Goal: Task Accomplishment & Management: Complete application form

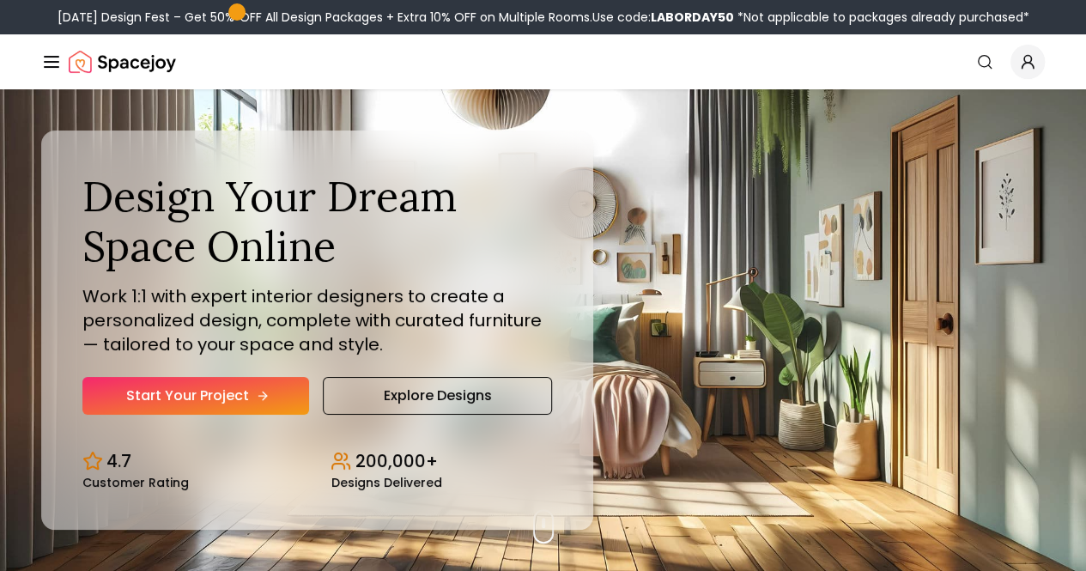
click at [192, 415] on link "Start Your Project" at bounding box center [195, 396] width 227 height 38
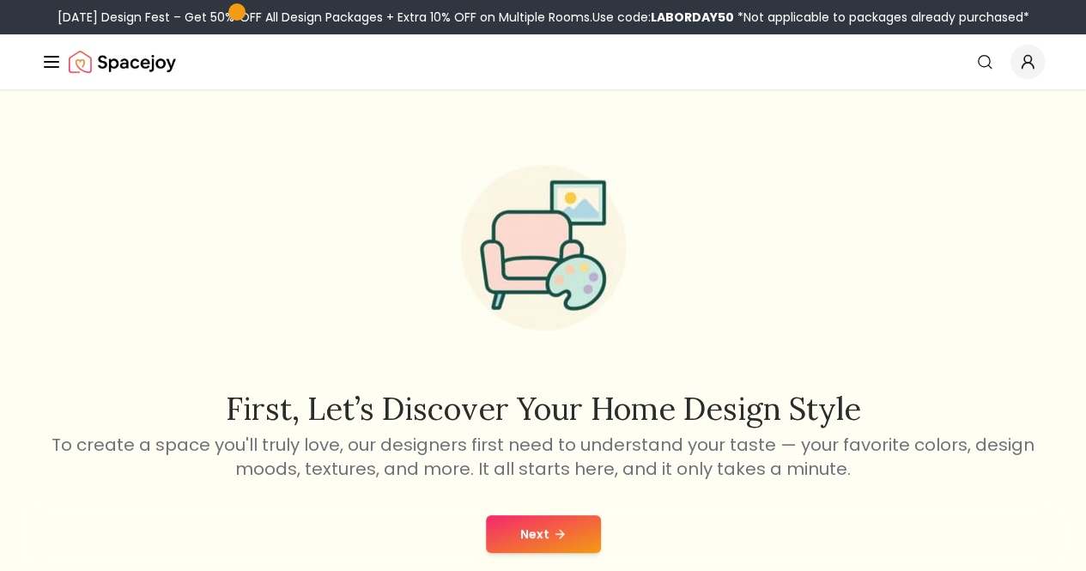
click at [533, 521] on button "Next" at bounding box center [543, 534] width 115 height 38
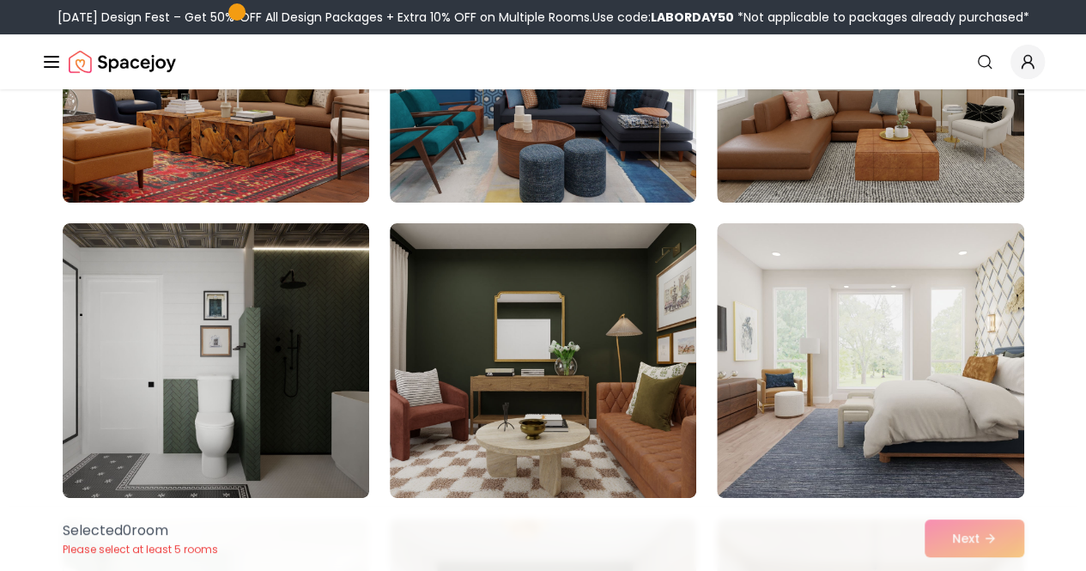
scroll to position [6507, 0]
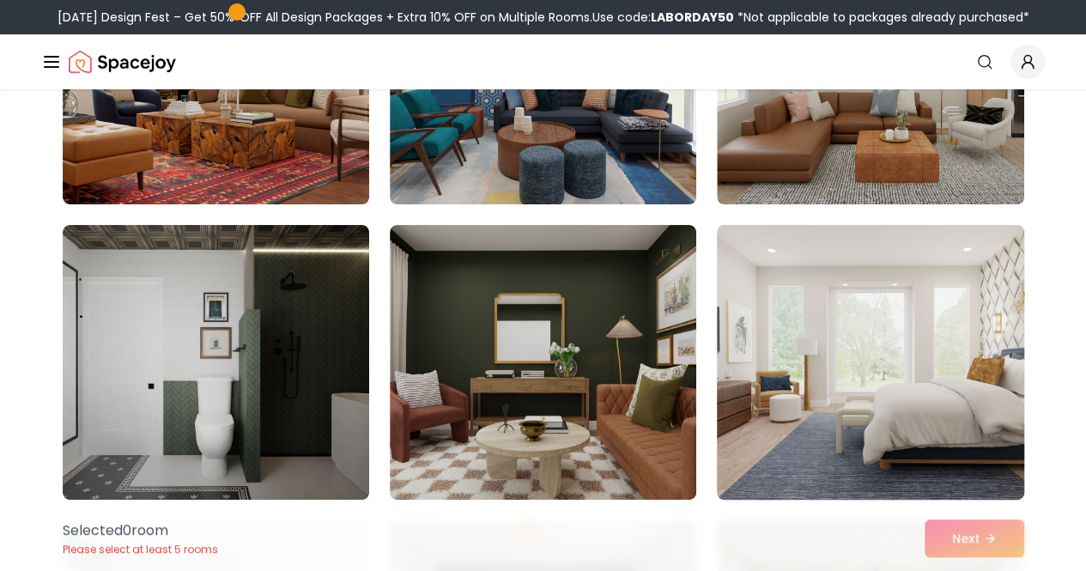
click at [898, 307] on img at bounding box center [870, 362] width 322 height 289
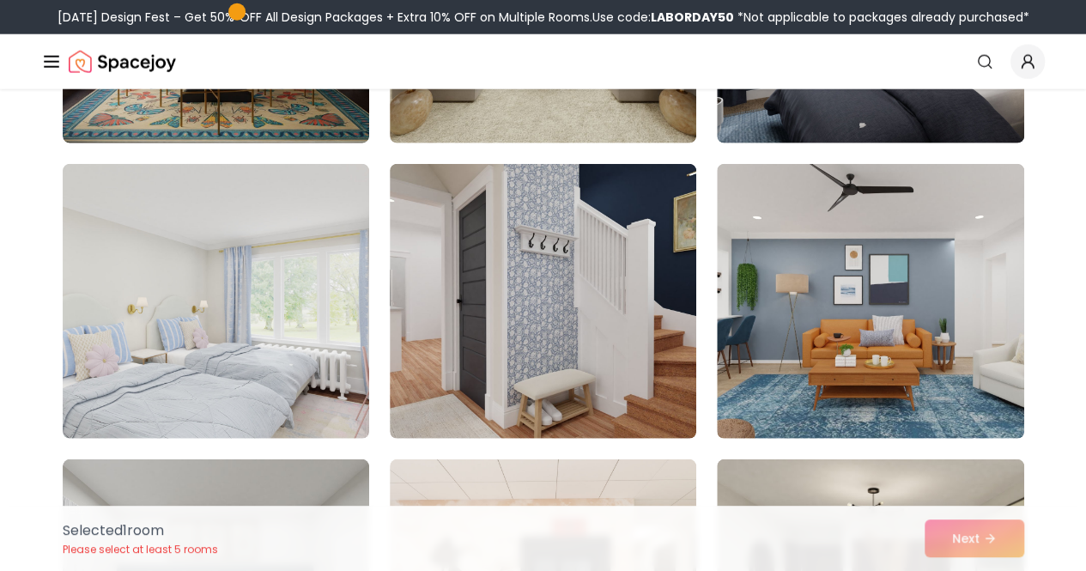
scroll to position [5372, 0]
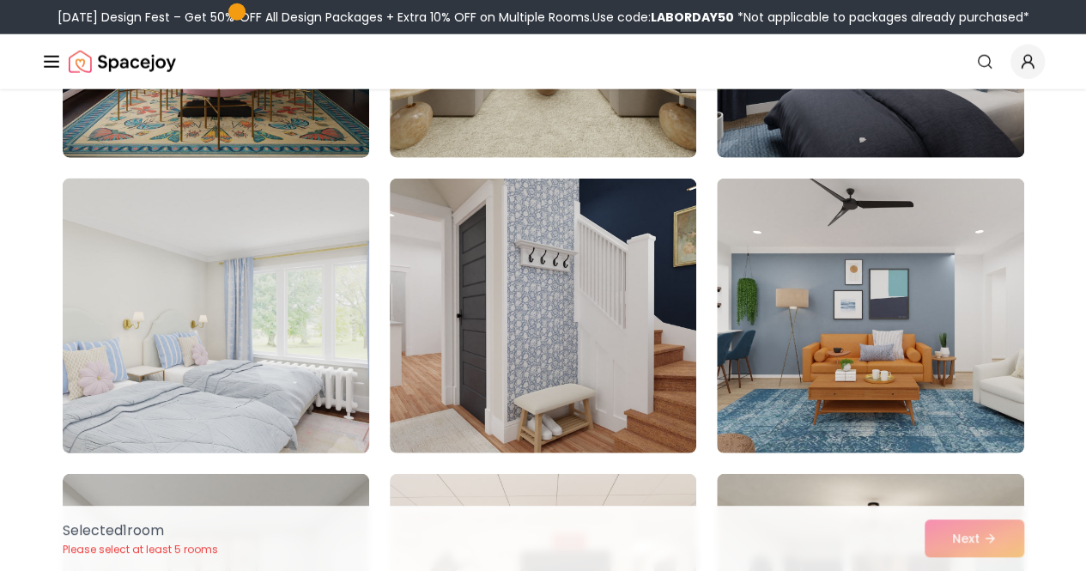
click at [261, 303] on img at bounding box center [216, 316] width 322 height 289
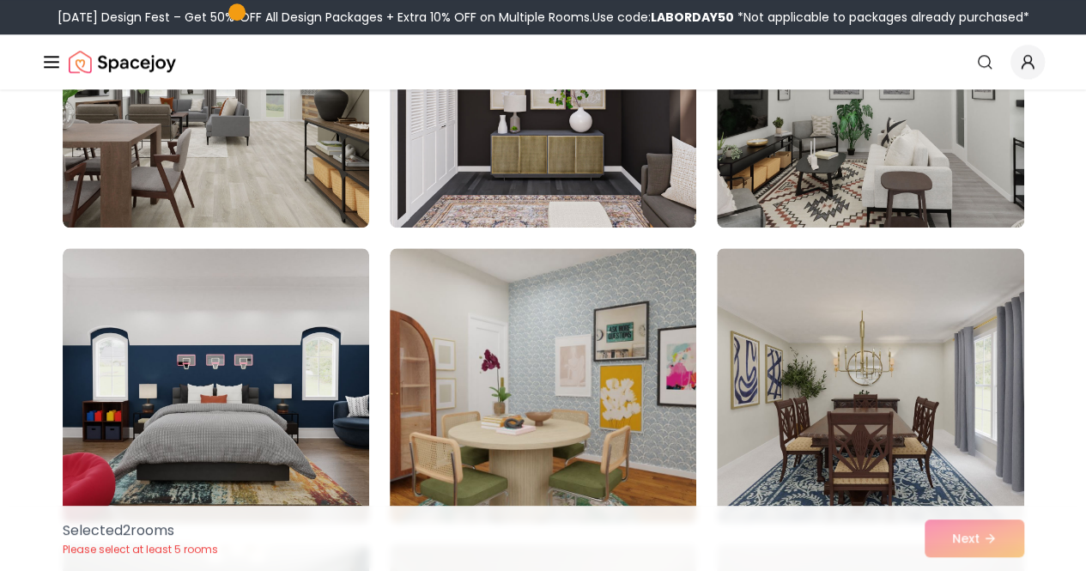
scroll to position [4125, 0]
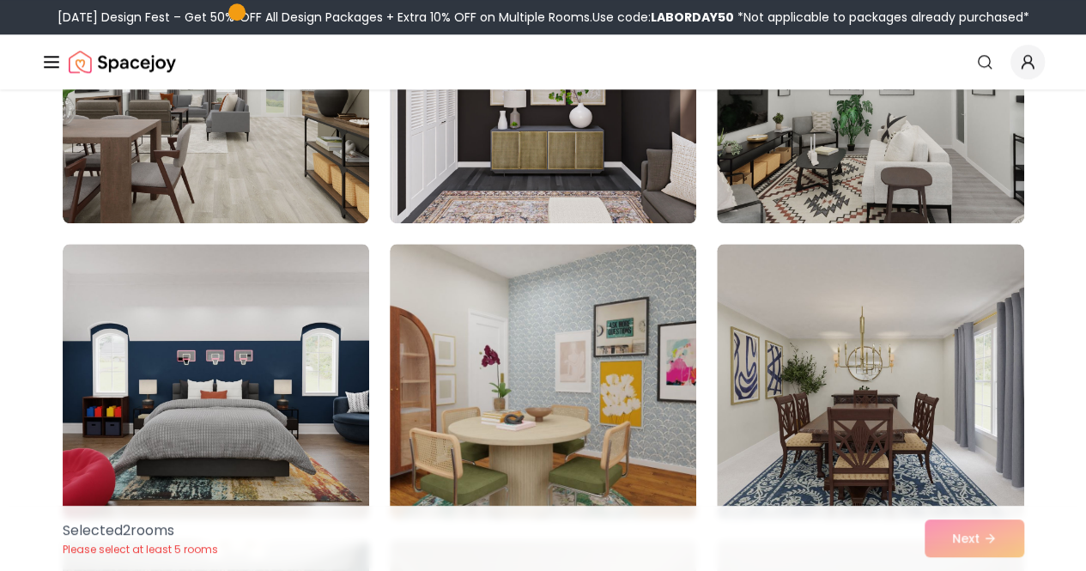
click at [991, 532] on div "Selected 2 room s Please select at least 5 rooms Next" at bounding box center [543, 538] width 989 height 65
click at [978, 543] on div "Selected 2 room s Please select at least 5 rooms Next" at bounding box center [543, 538] width 989 height 65
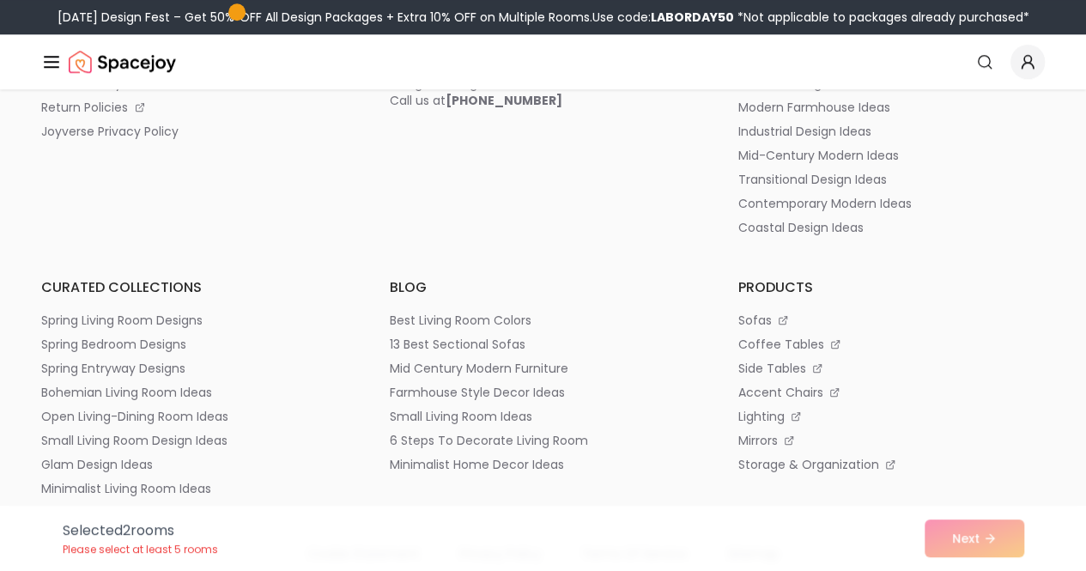
scroll to position [10530, 0]
click at [978, 543] on div "Selected 2 room s Please select at least 5 rooms Next" at bounding box center [543, 538] width 989 height 65
click at [967, 538] on div "Selected 2 room s Please select at least 5 rooms Next" at bounding box center [543, 538] width 989 height 65
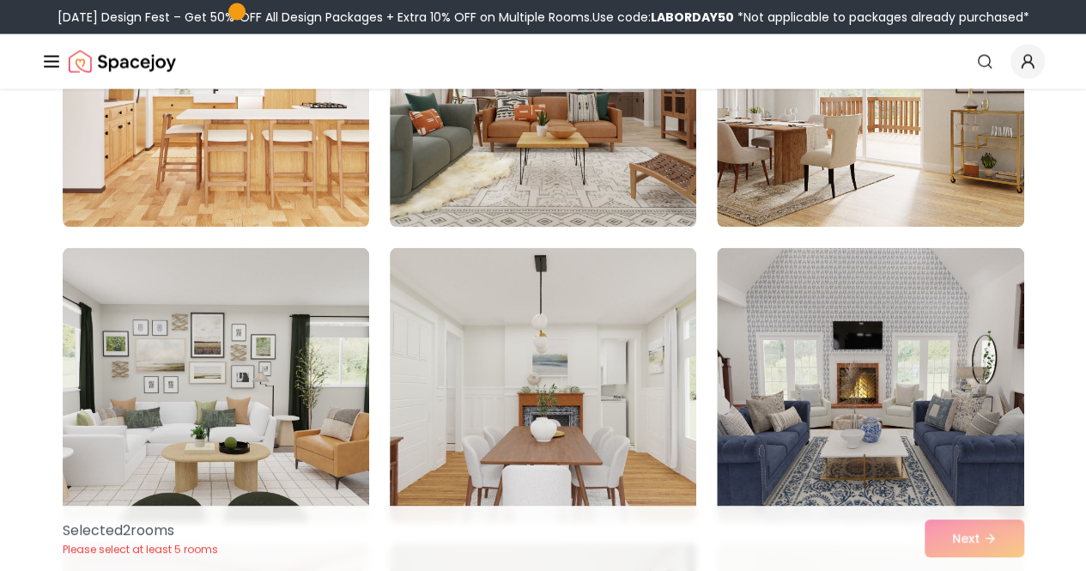
scroll to position [8259, 0]
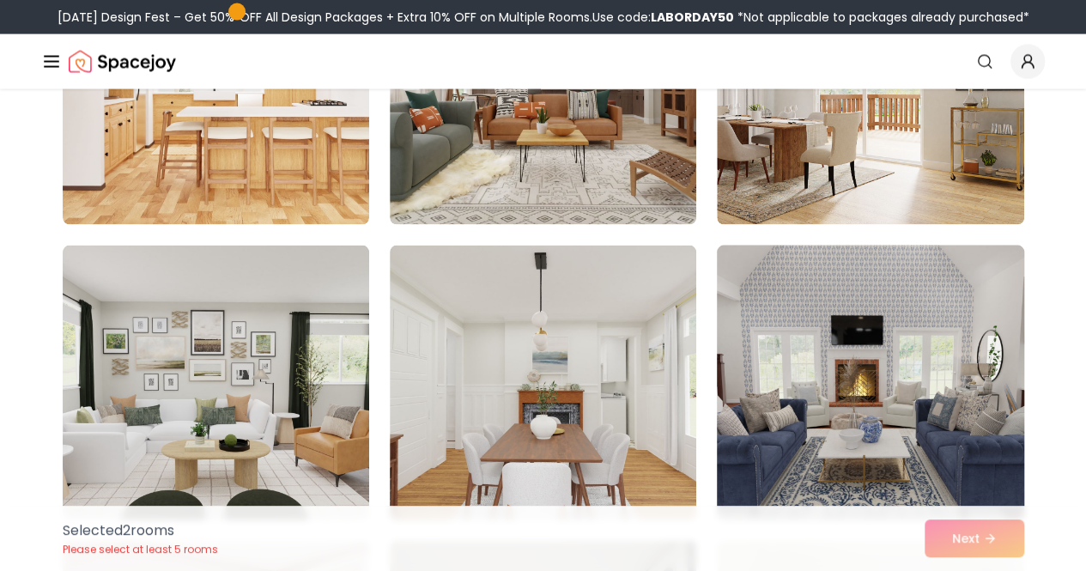
click at [857, 291] on img at bounding box center [870, 383] width 322 height 289
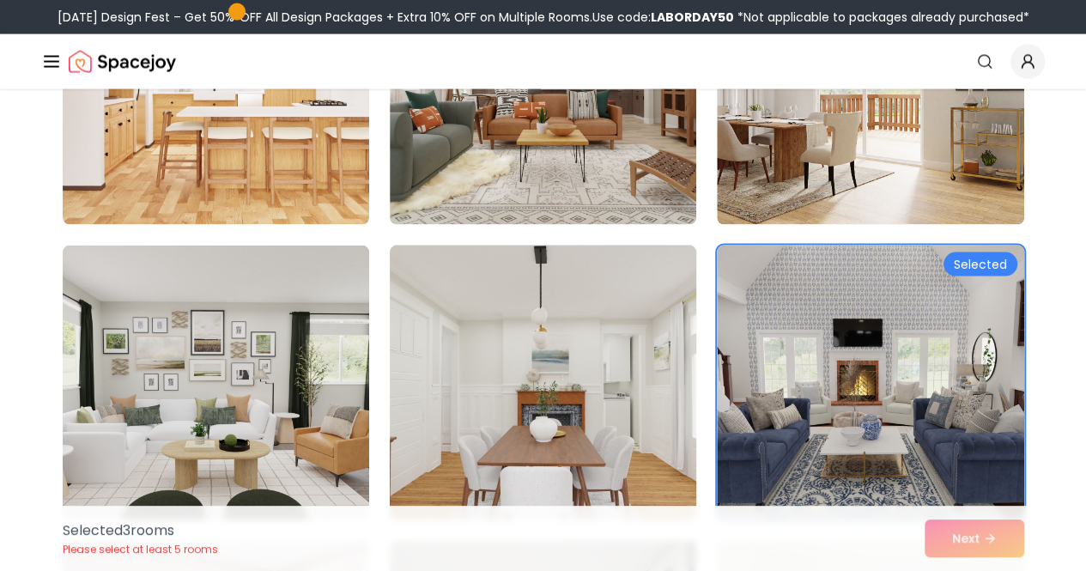
click at [574, 345] on img at bounding box center [543, 383] width 322 height 289
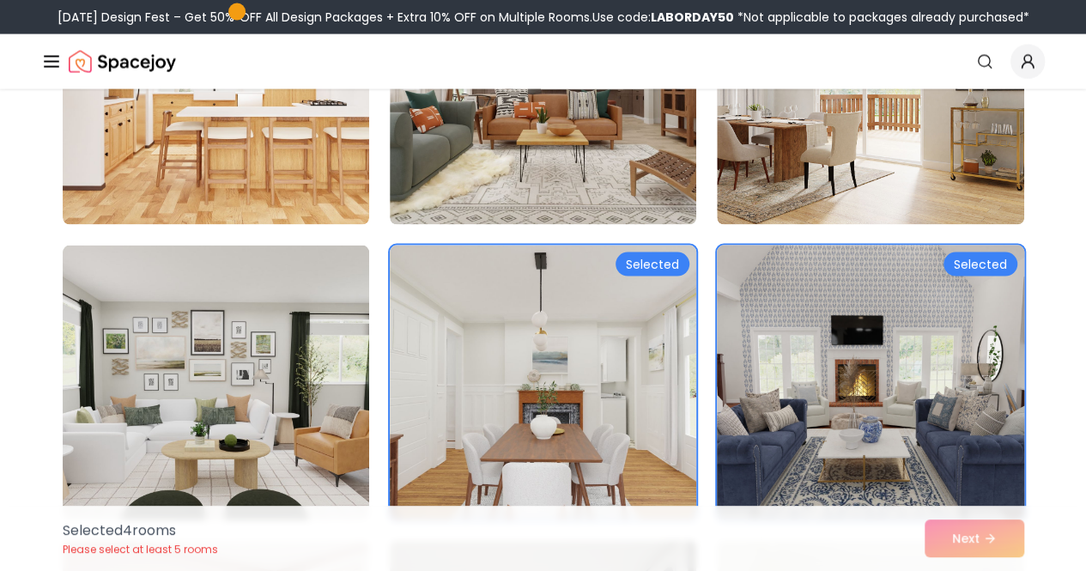
click at [812, 349] on img at bounding box center [870, 383] width 322 height 289
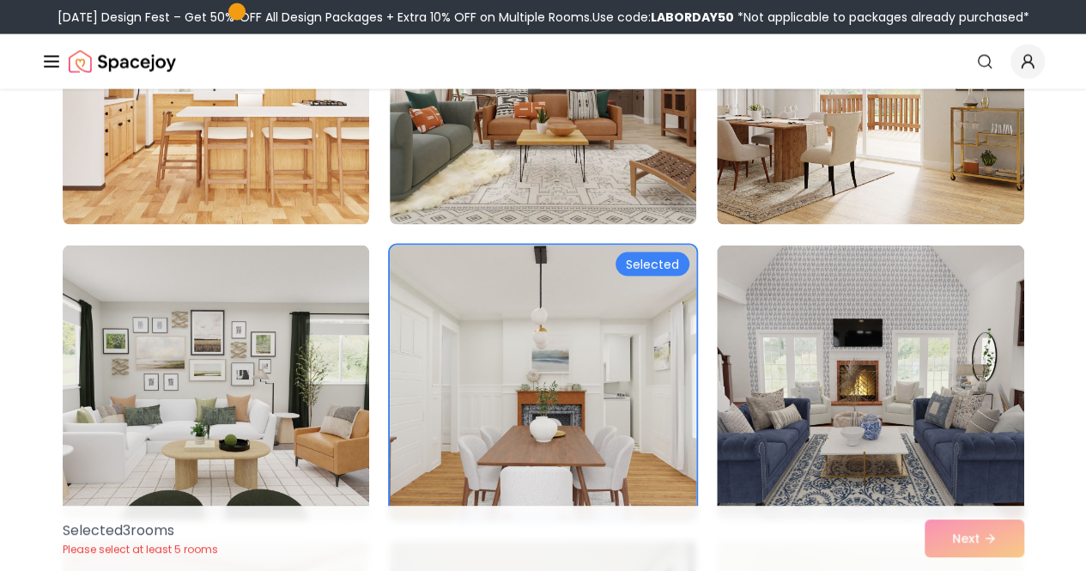
click at [577, 413] on img at bounding box center [543, 383] width 322 height 289
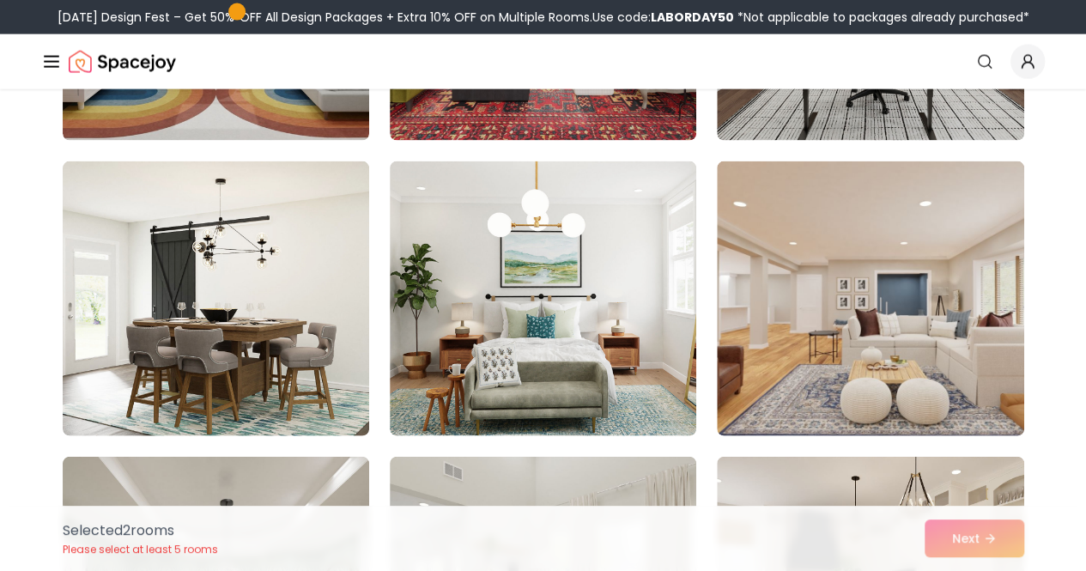
scroll to position [1846, 0]
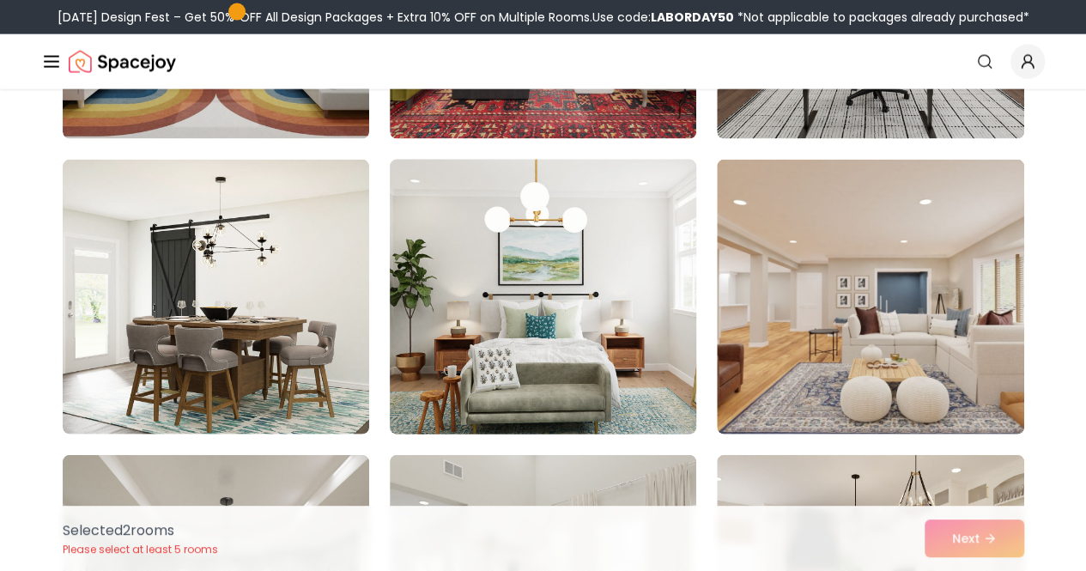
click at [484, 260] on img at bounding box center [543, 297] width 322 height 289
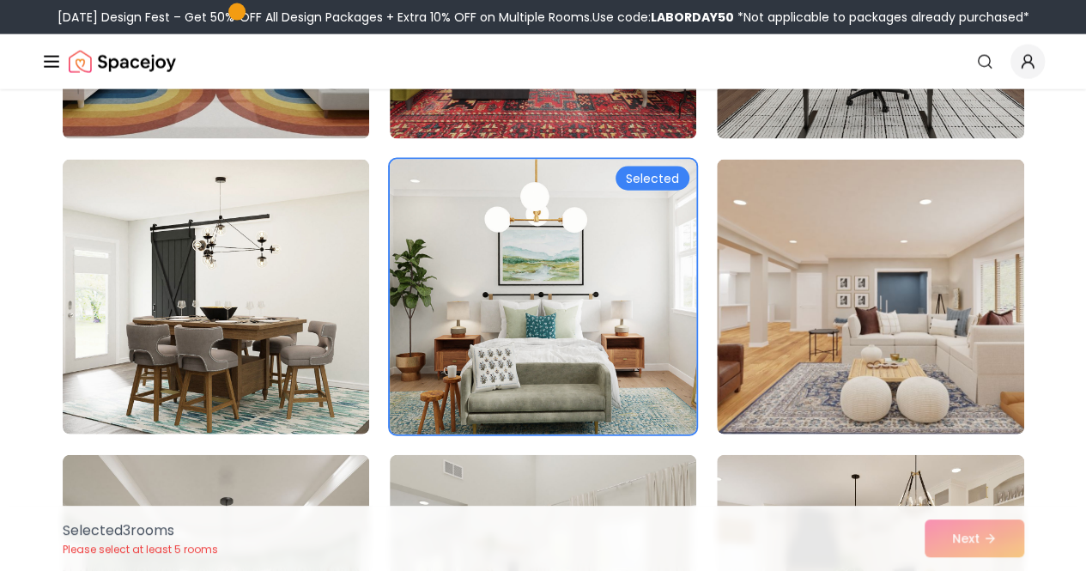
click at [484, 260] on img at bounding box center [543, 297] width 322 height 289
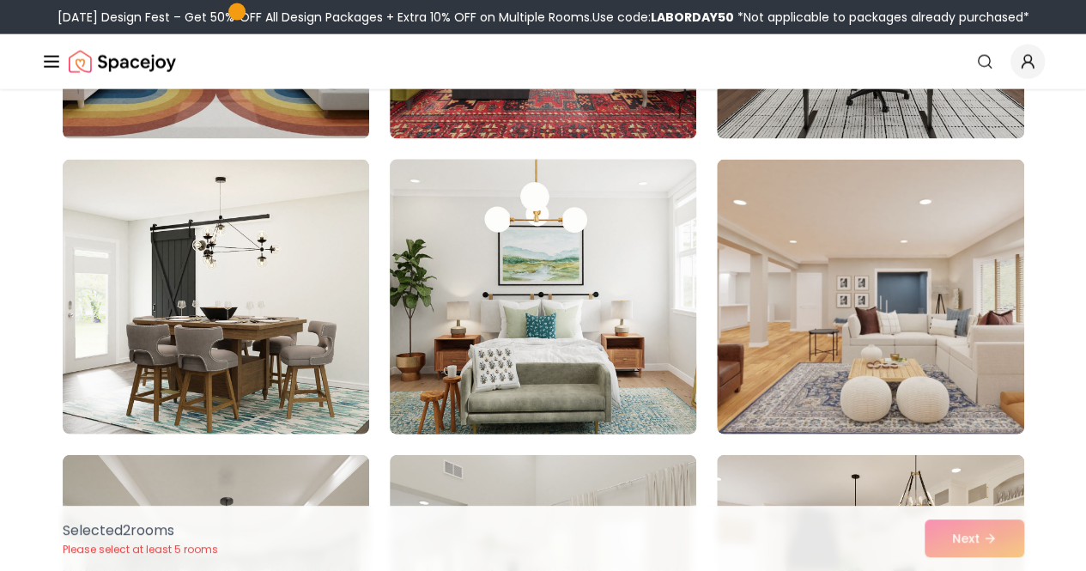
click at [456, 334] on img at bounding box center [543, 297] width 322 height 289
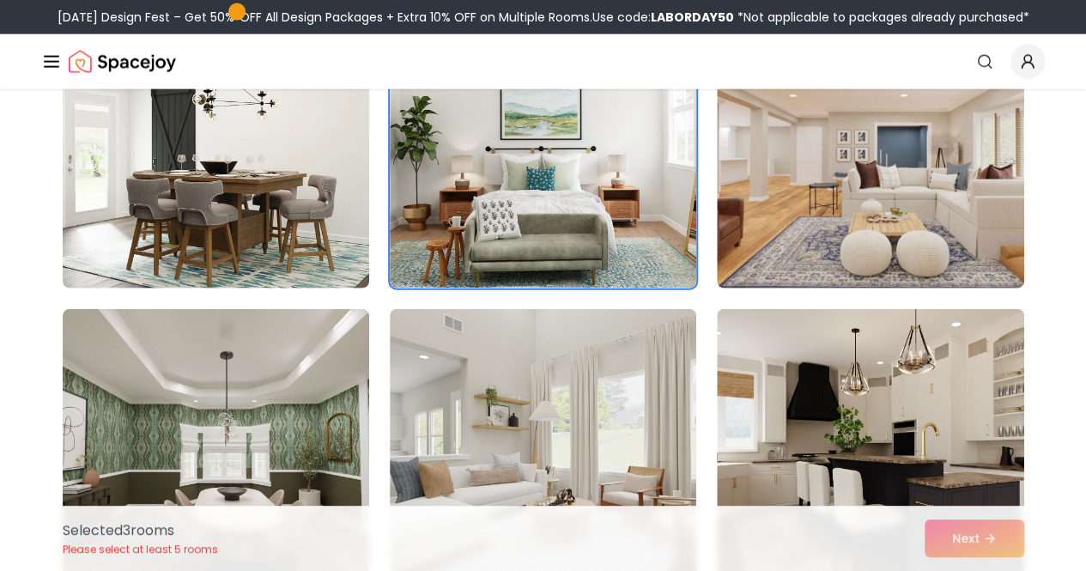
scroll to position [1993, 0]
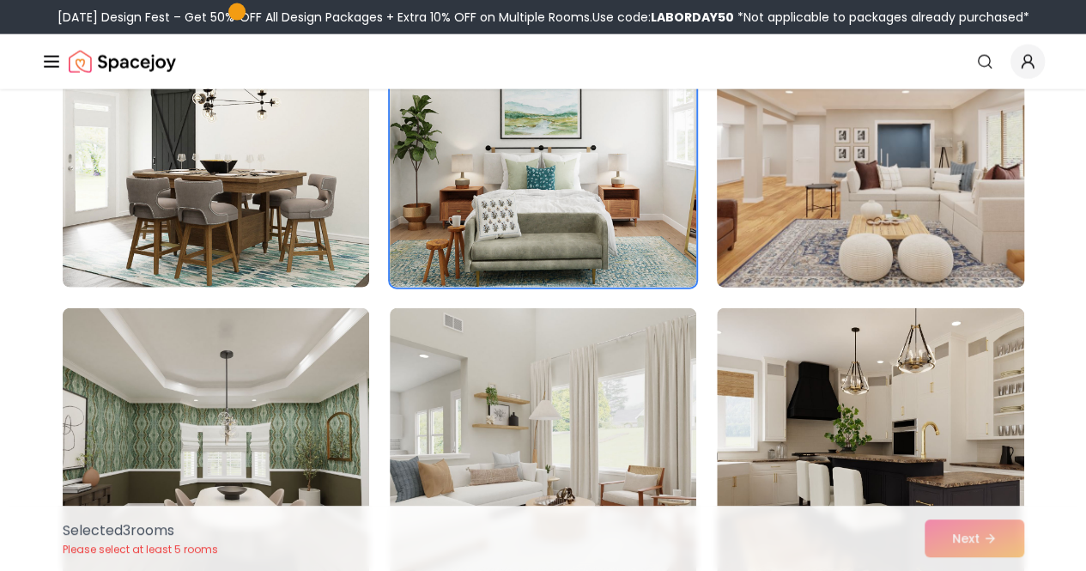
click at [957, 244] on img at bounding box center [870, 150] width 322 height 289
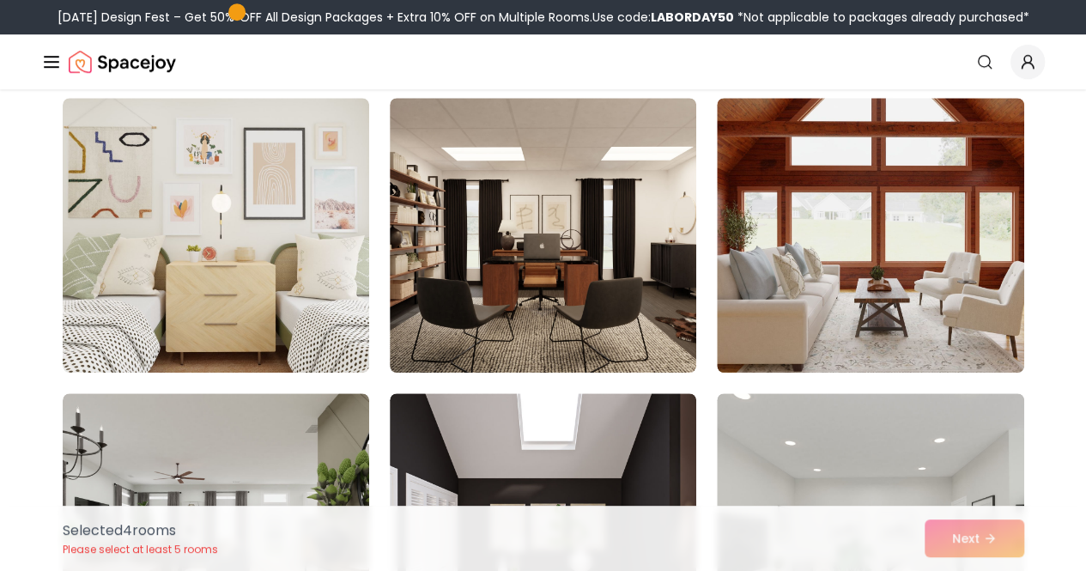
scroll to position [3680, 0]
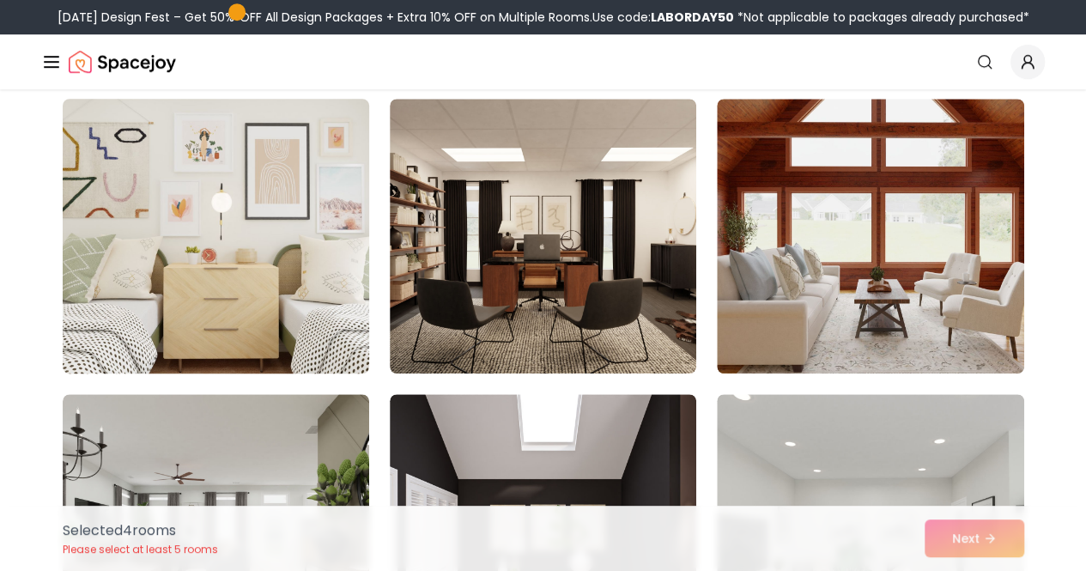
click at [216, 150] on img at bounding box center [216, 236] width 322 height 289
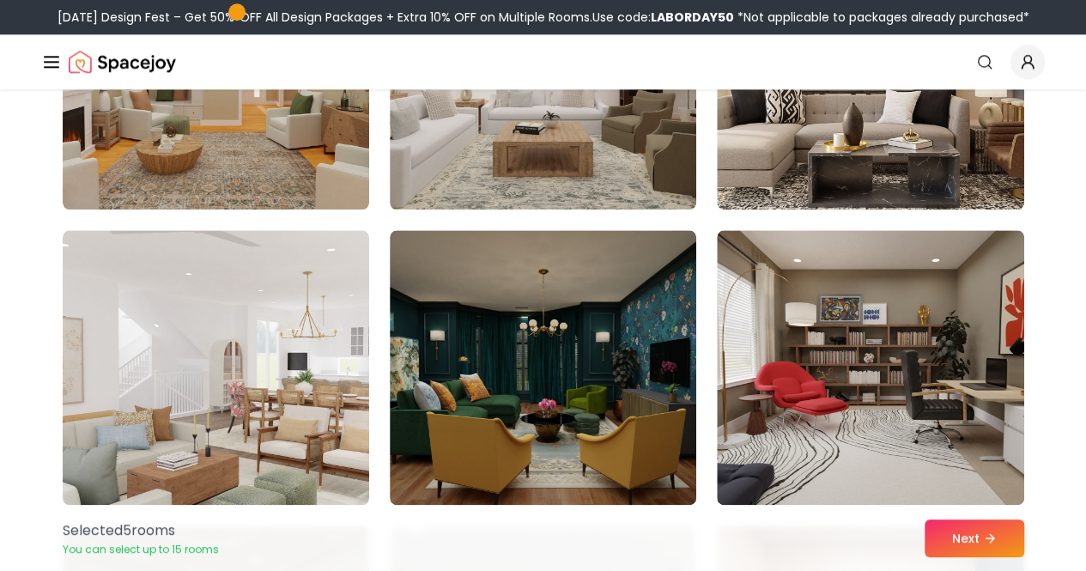
scroll to position [7389, 0]
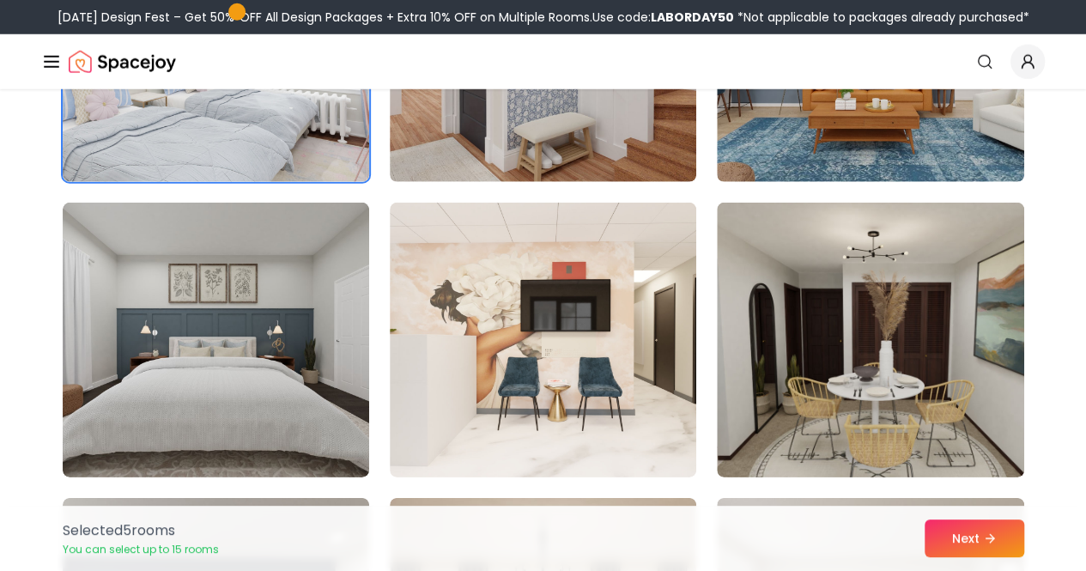
scroll to position [5643, 0]
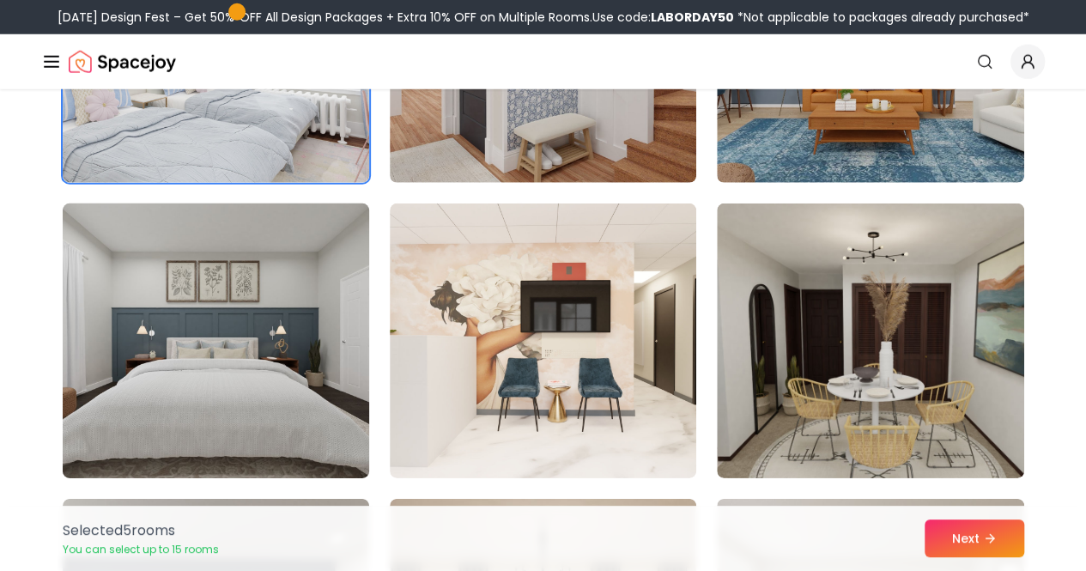
click at [156, 339] on img at bounding box center [216, 341] width 322 height 289
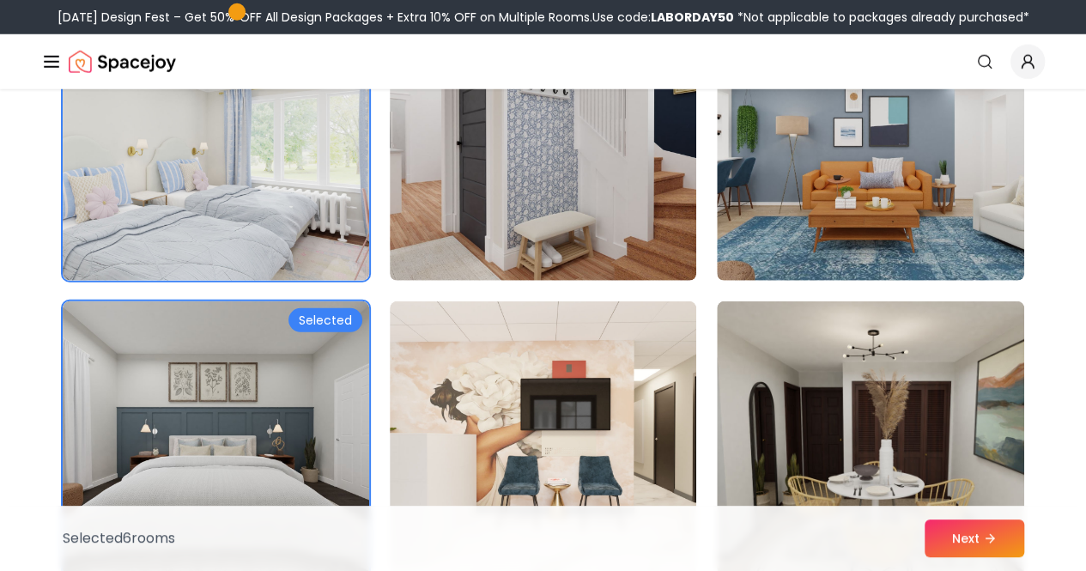
scroll to position [5546, 0]
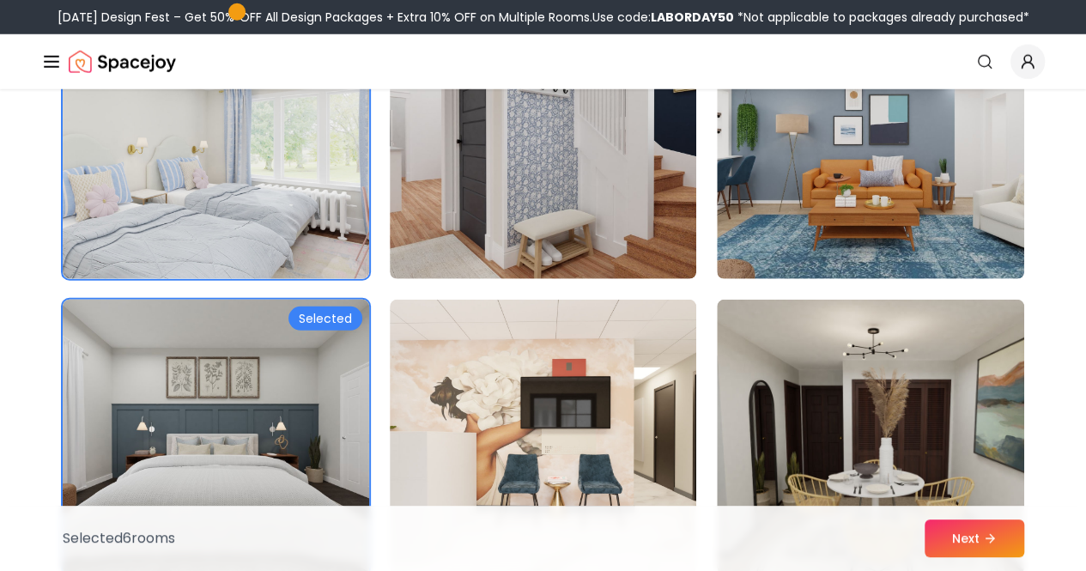
click at [206, 461] on img at bounding box center [216, 437] width 322 height 289
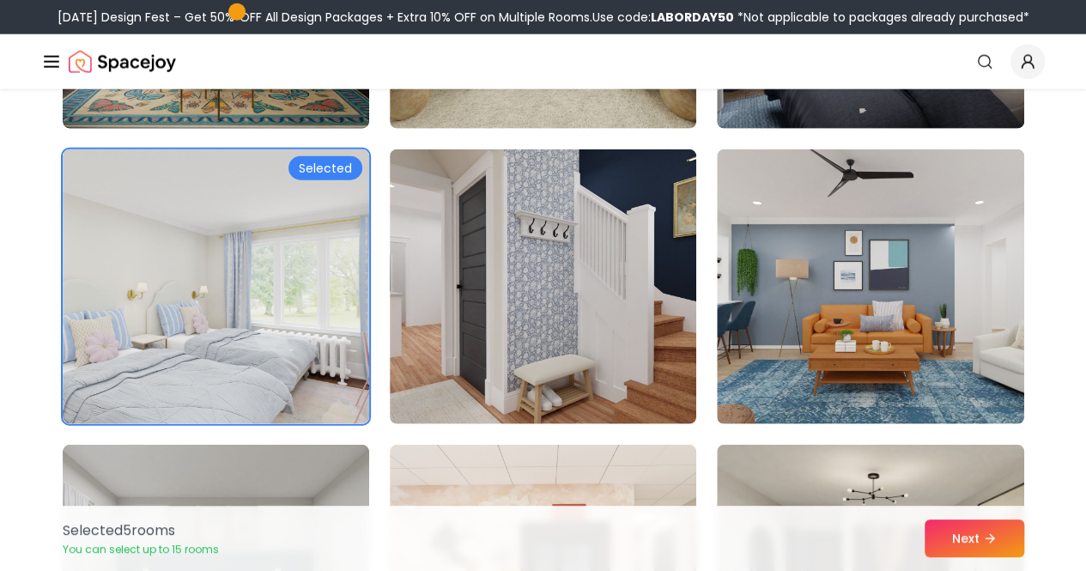
scroll to position [5400, 0]
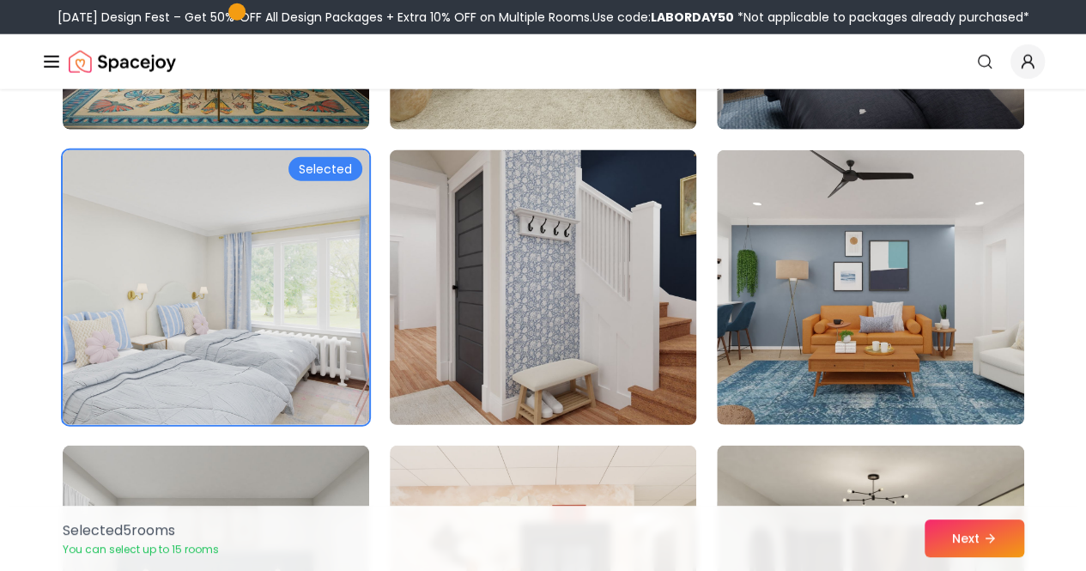
click at [532, 199] on img at bounding box center [543, 287] width 322 height 289
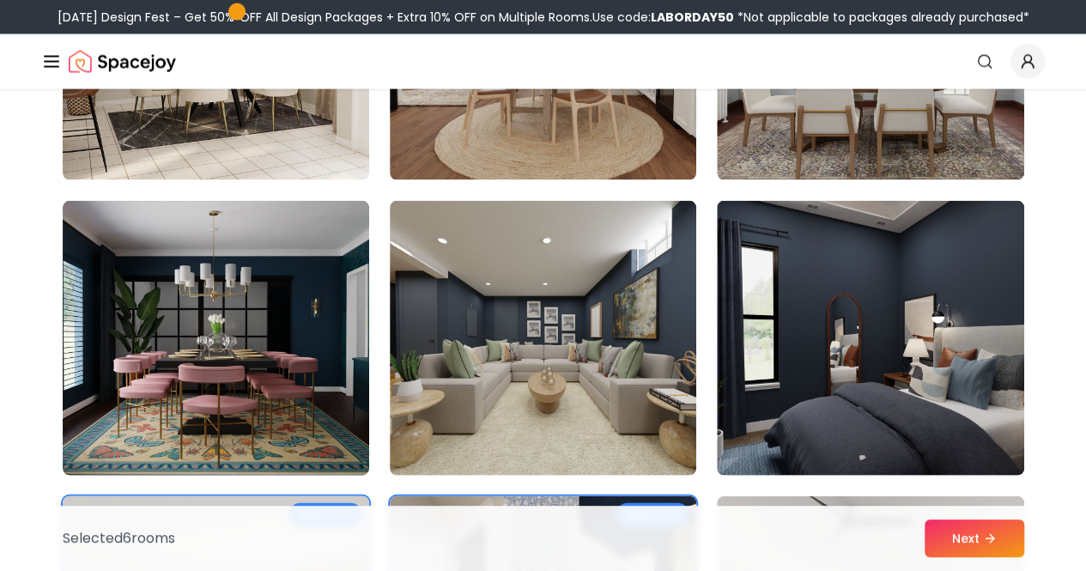
scroll to position [5051, 0]
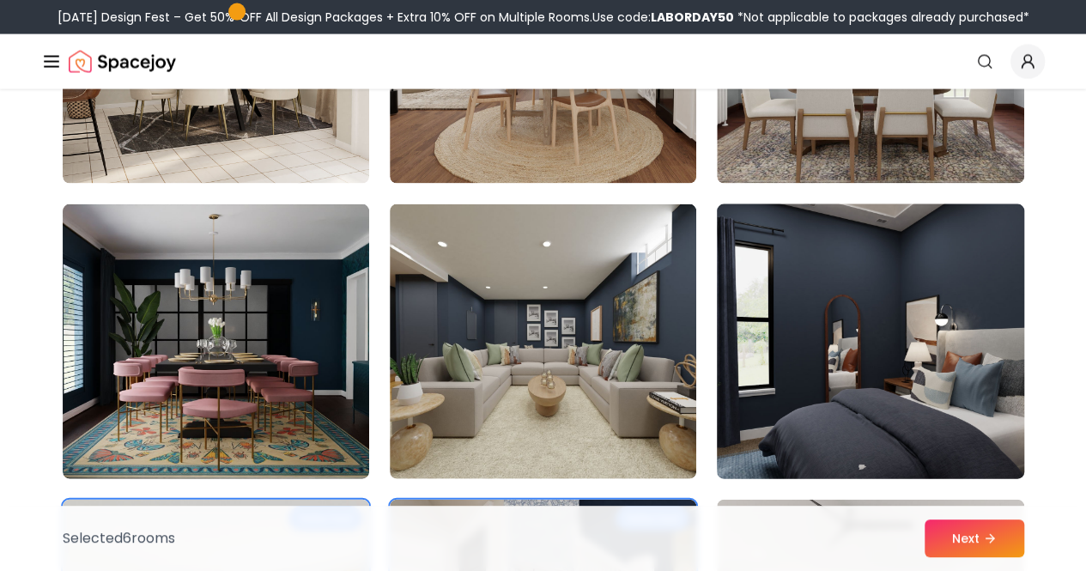
click at [903, 286] on img at bounding box center [870, 342] width 322 height 289
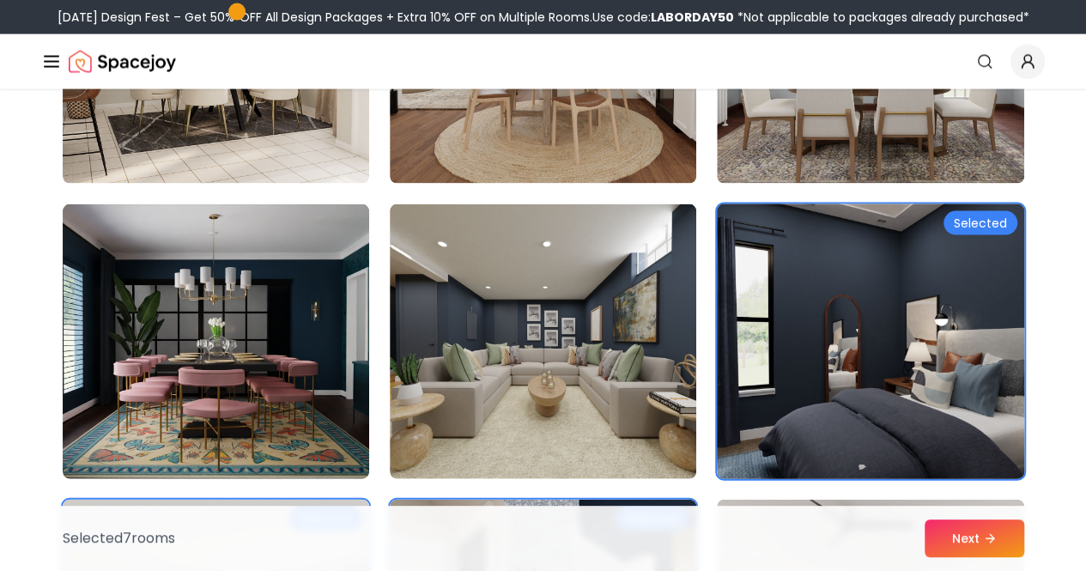
click at [903, 286] on img at bounding box center [870, 342] width 322 height 289
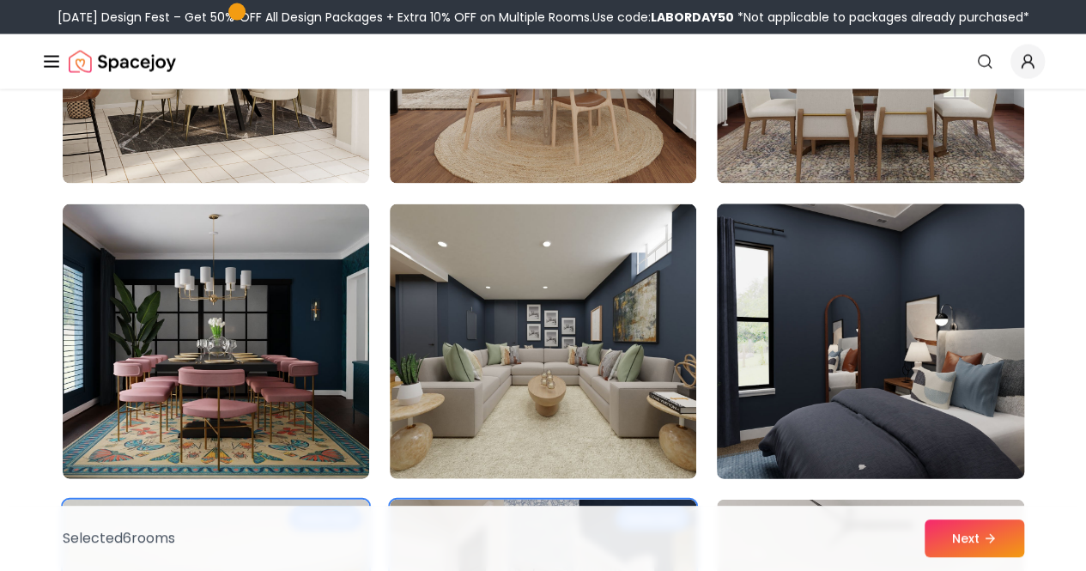
click at [903, 286] on img at bounding box center [870, 342] width 322 height 289
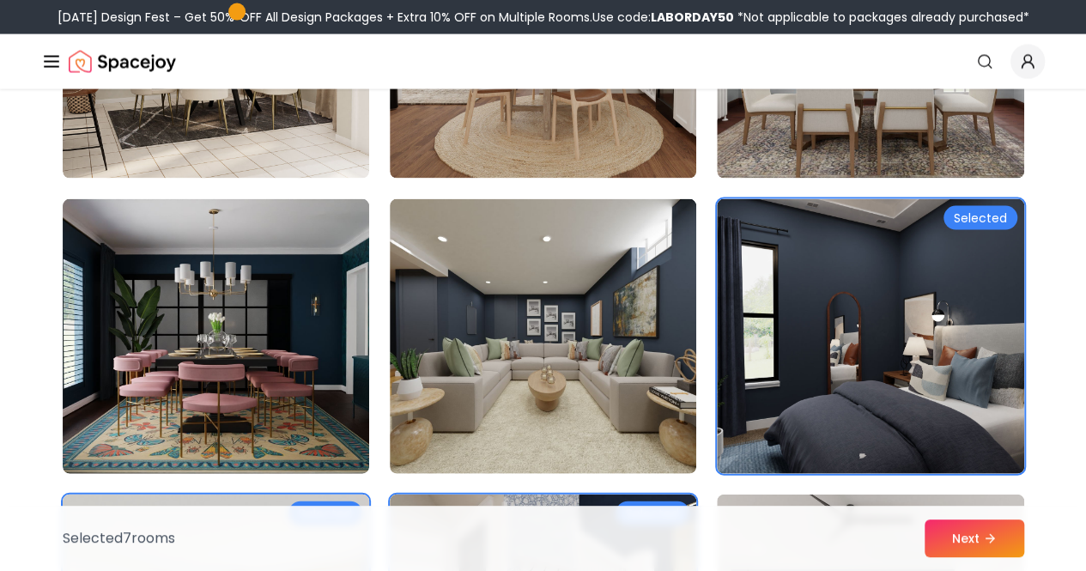
scroll to position [5055, 0]
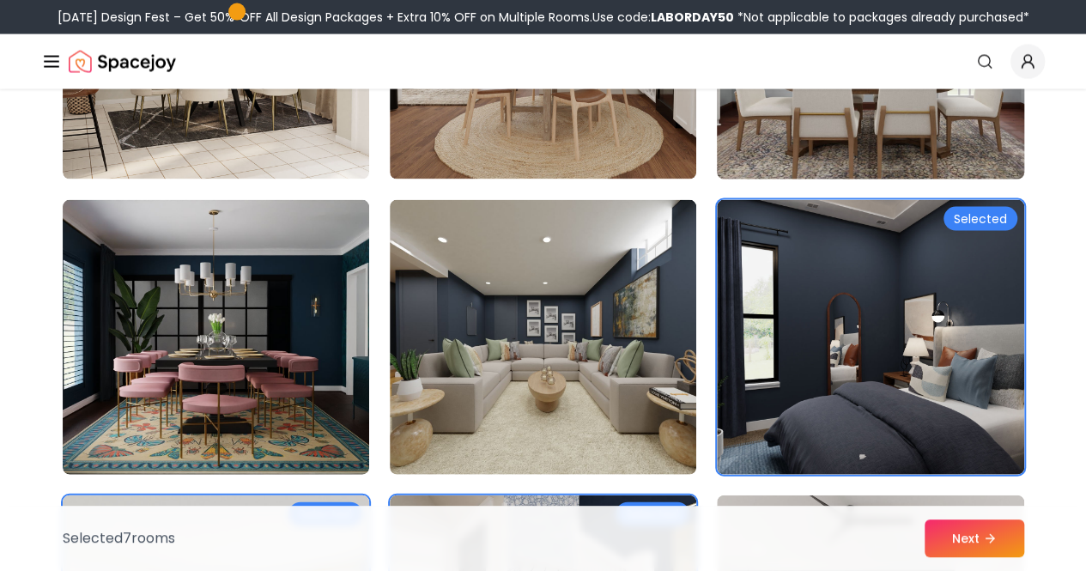
click at [963, 170] on img at bounding box center [870, 42] width 322 height 289
click at [962, 174] on img at bounding box center [870, 42] width 322 height 289
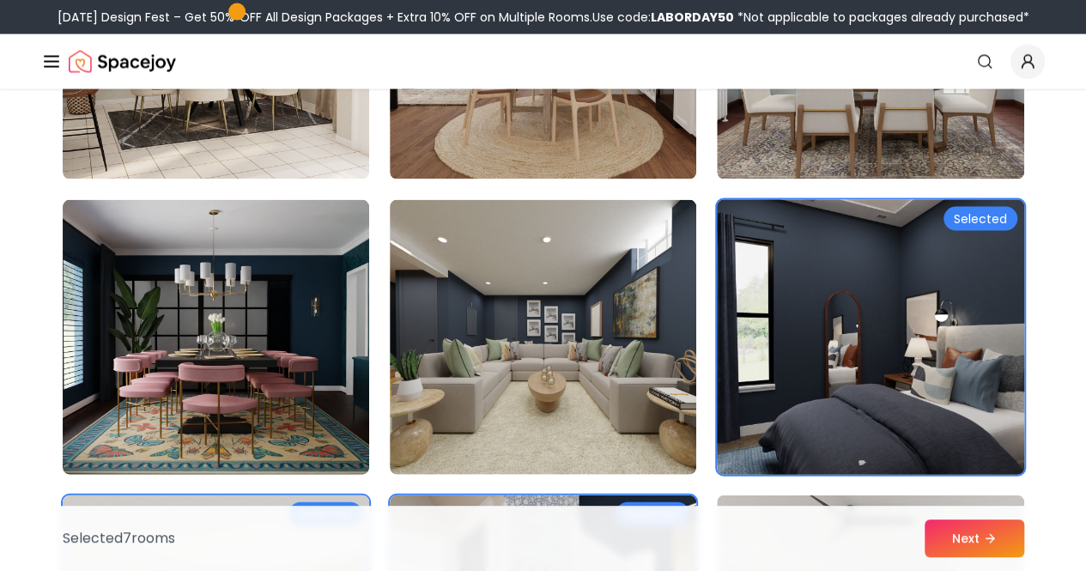
click at [946, 317] on img at bounding box center [870, 337] width 322 height 289
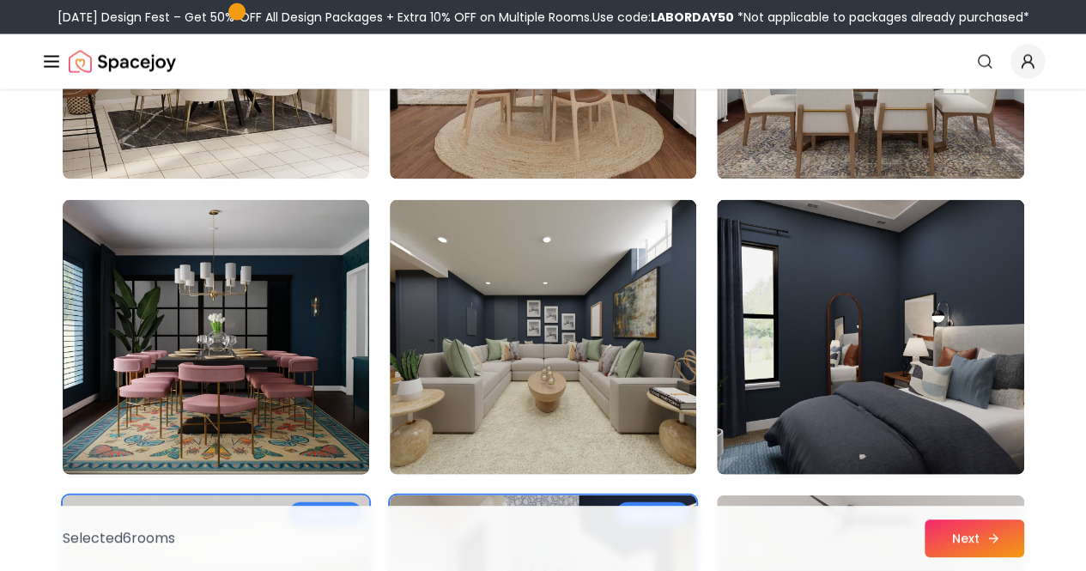
click at [962, 551] on button "Next" at bounding box center [975, 539] width 100 height 38
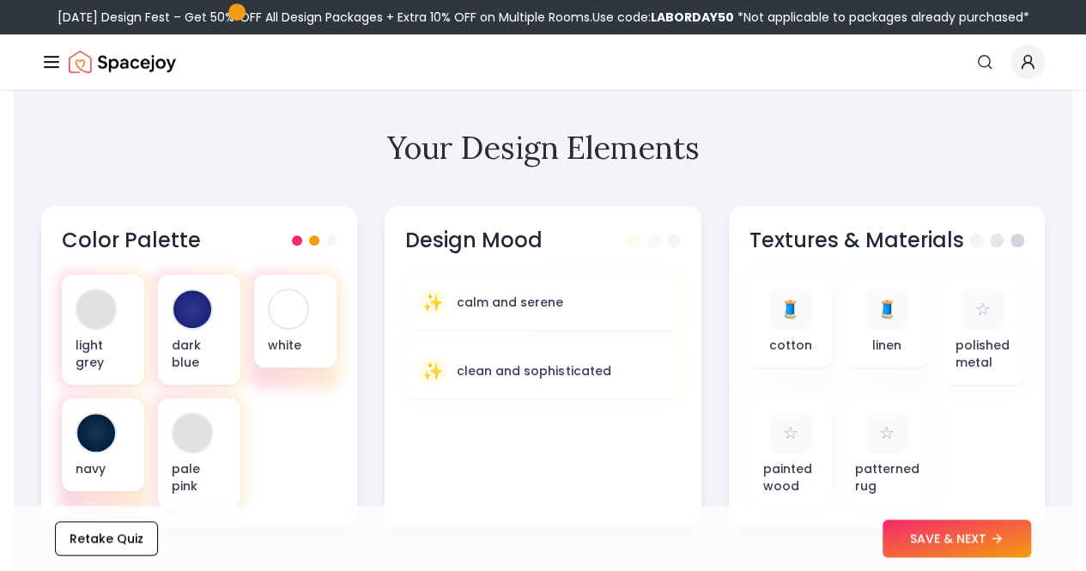
scroll to position [525, 0]
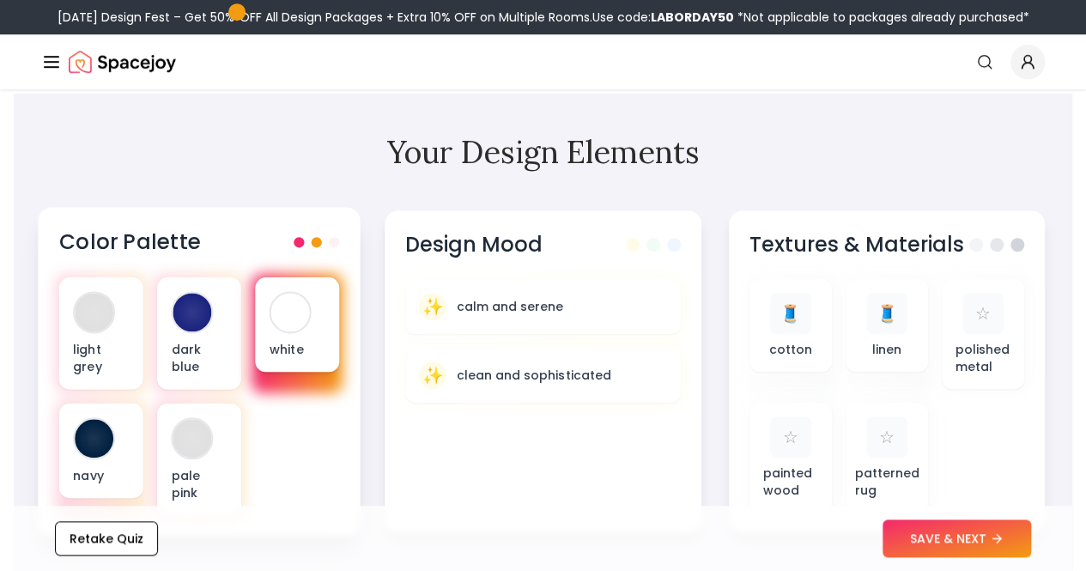
click at [319, 304] on div "white" at bounding box center [297, 324] width 84 height 94
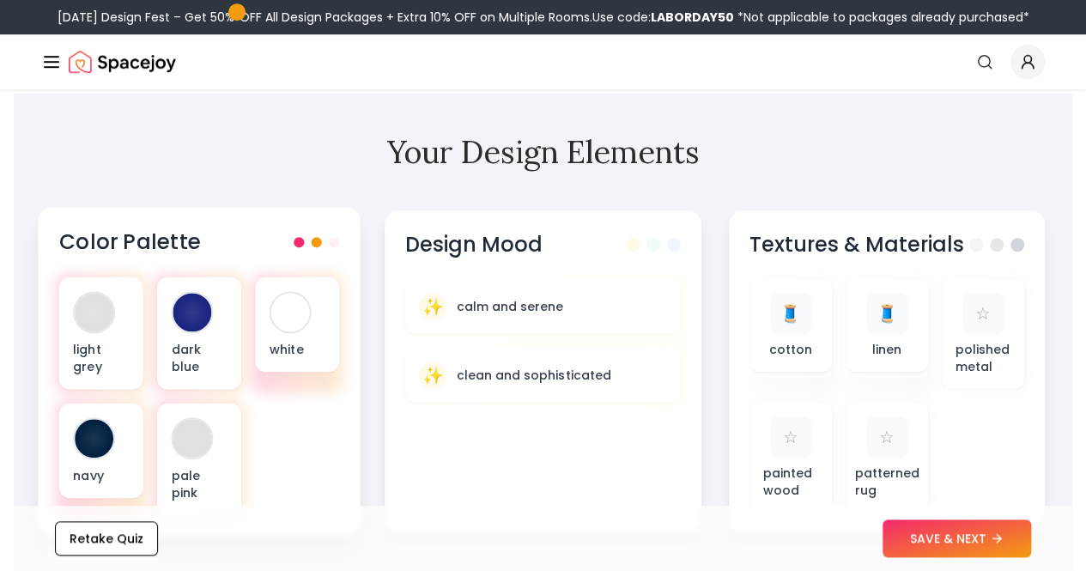
click at [331, 243] on span at bounding box center [334, 242] width 10 height 10
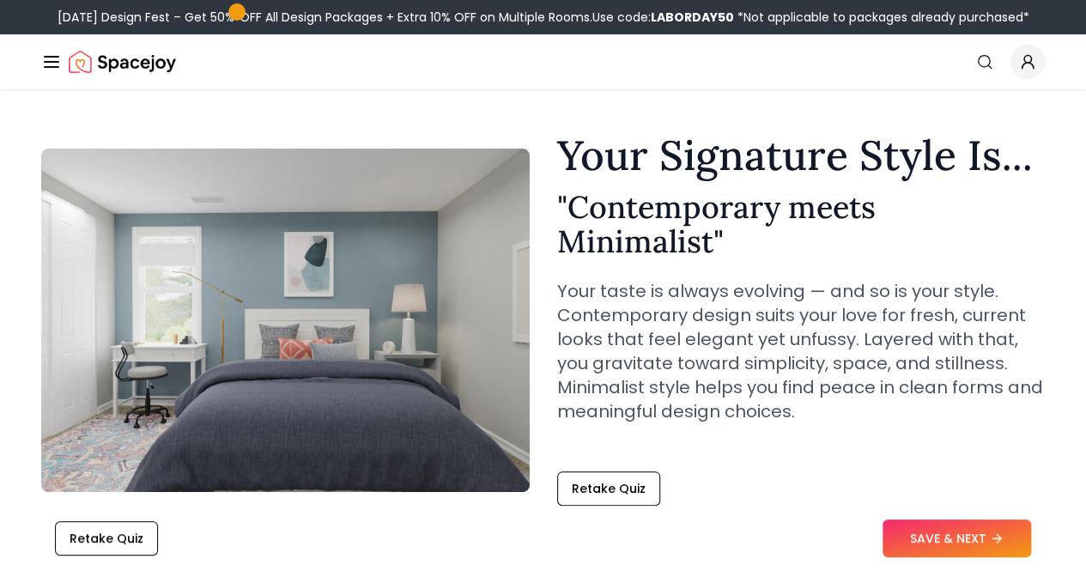
scroll to position [0, 0]
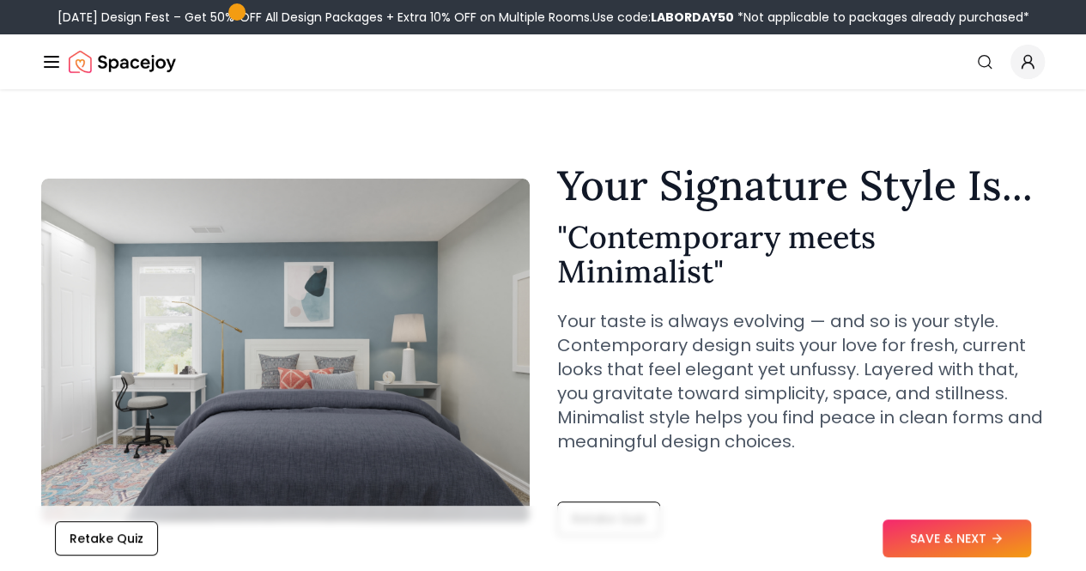
click at [0, 0] on img "Main" at bounding box center [0, 0] width 0 height 0
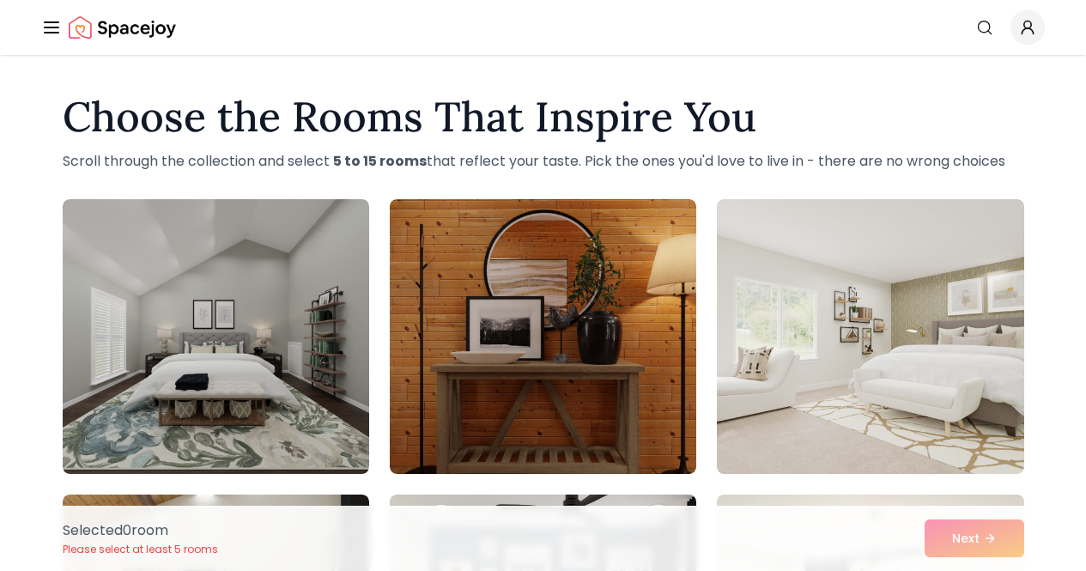
scroll to position [301, 0]
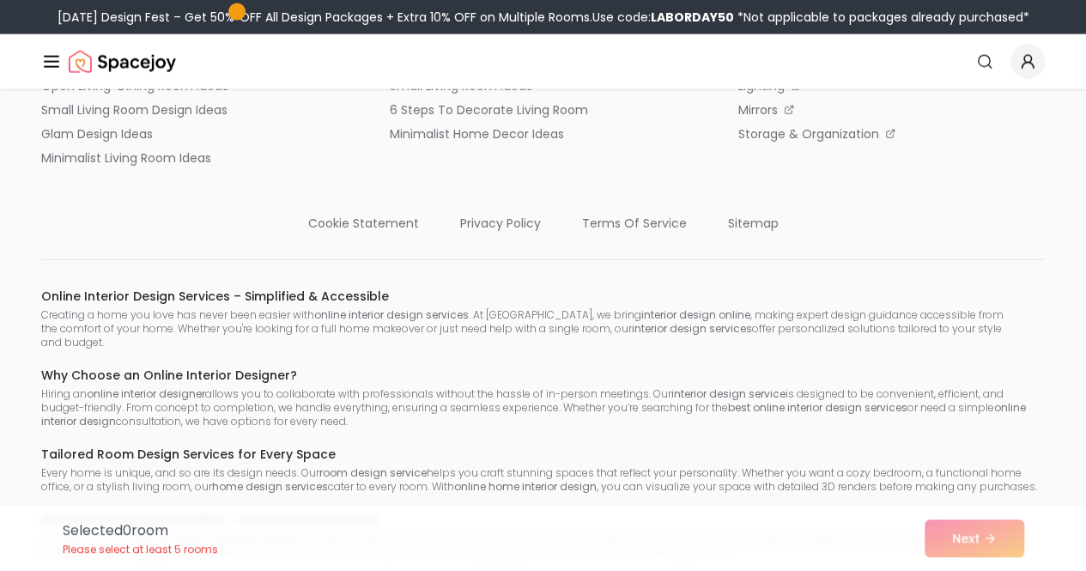
scroll to position [1364, 0]
